Goal: Information Seeking & Learning: Check status

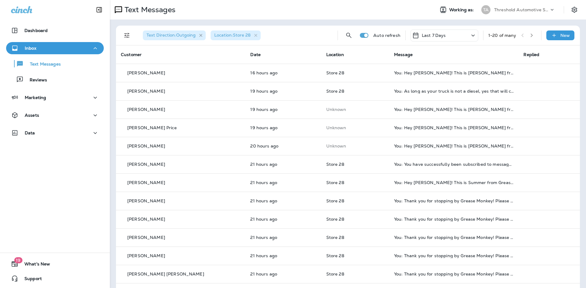
click at [202, 35] on icon "button" at bounding box center [200, 35] width 5 height 5
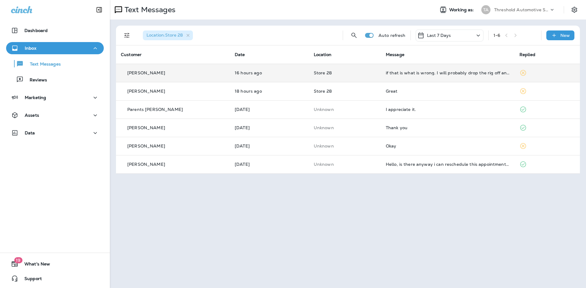
click at [430, 77] on td "if that is what is wrong. I will probably drop the rig off and come back for it…" at bounding box center [448, 73] width 134 height 18
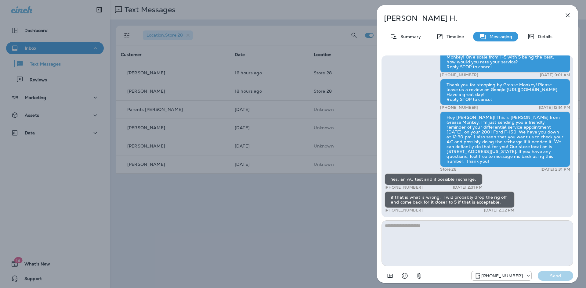
click at [570, 16] on icon "button" at bounding box center [567, 15] width 7 height 7
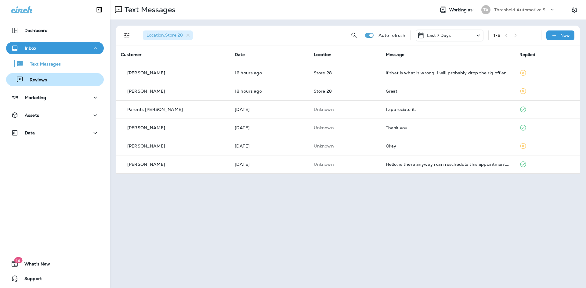
click at [42, 78] on p "Reviews" at bounding box center [36, 81] width 24 height 6
